Goal: Entertainment & Leisure: Consume media (video, audio)

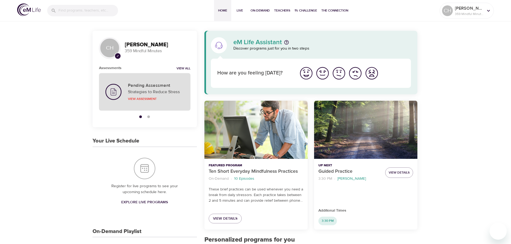
click at [146, 92] on p "Strategies to Reduce Stress" at bounding box center [156, 92] width 56 height 6
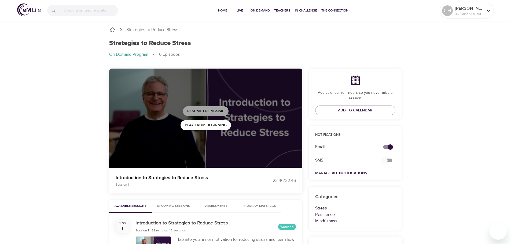
click at [209, 110] on span "Resume from 22:46" at bounding box center [205, 111] width 37 height 7
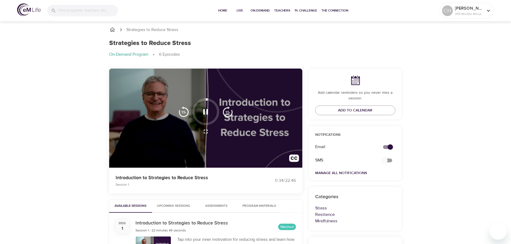
click at [226, 110] on img "button" at bounding box center [227, 112] width 11 height 11
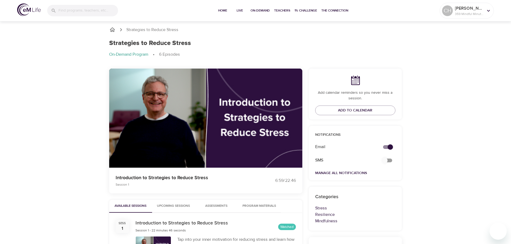
click at [234, 182] on p "Session 1" at bounding box center [183, 184] width 134 height 5
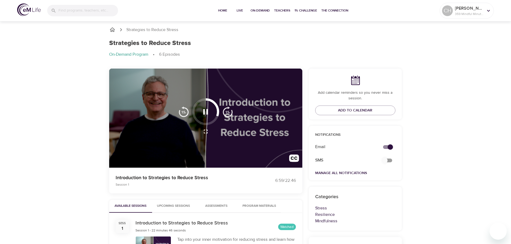
click at [243, 127] on div at bounding box center [205, 119] width 193 height 100
click at [222, 124] on div at bounding box center [205, 111] width 61 height 27
click at [207, 110] on icon "button" at bounding box center [205, 111] width 5 height 5
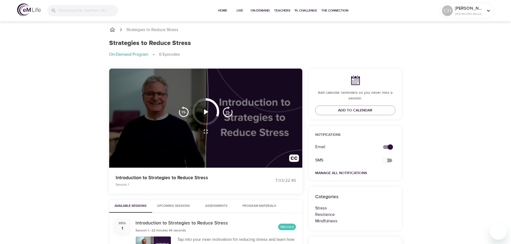
click at [207, 110] on icon "button" at bounding box center [205, 111] width 9 height 9
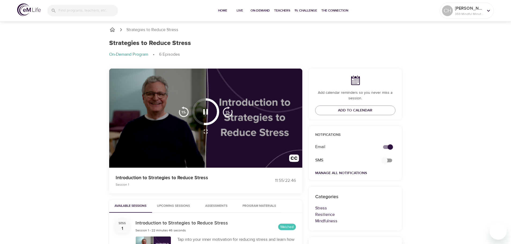
click at [203, 145] on div at bounding box center [205, 119] width 193 height 100
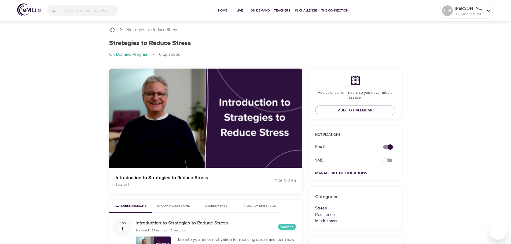
click at [205, 113] on icon "button" at bounding box center [205, 111] width 9 height 9
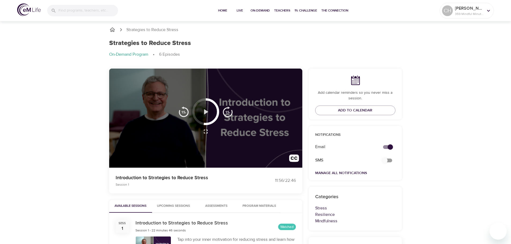
click at [204, 112] on icon "button" at bounding box center [206, 111] width 4 height 5
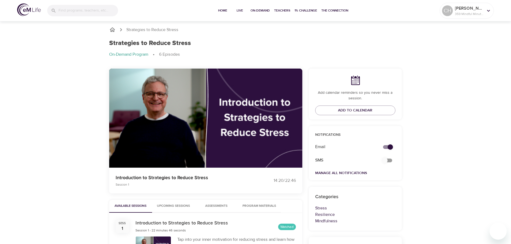
click at [86, 140] on div "Strategies to Reduce Stress Strategies to Reduce Stress On-Demand Program 6 Epi…" at bounding box center [255, 220] width 511 height 400
click at [103, 165] on div "Introduction to Strategies to Reduce Stress Session 1 19:17 / 22:46 Available S…" at bounding box center [256, 230] width 306 height 331
click at [250, 178] on div "Introduction to Strategies to Reduce Stress Session 1" at bounding box center [182, 180] width 140 height 19
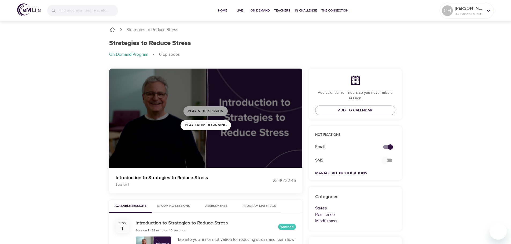
click at [215, 110] on span "Play Next Session" at bounding box center [206, 111] width 36 height 7
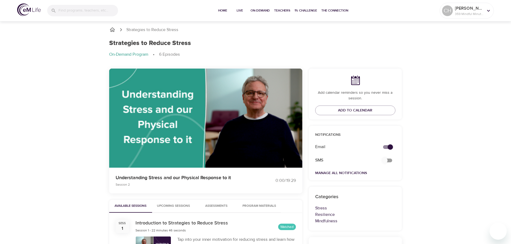
click at [347, 45] on div "Strategies to Reduce Stress" at bounding box center [255, 43] width 293 height 8
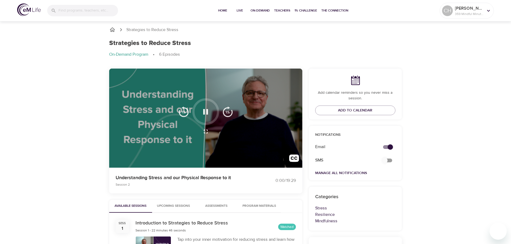
click at [129, 137] on div at bounding box center [205, 119] width 193 height 100
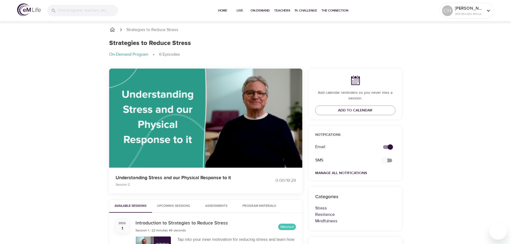
click at [225, 133] on div at bounding box center [205, 131] width 61 height 13
